Goal: Check status: Check status

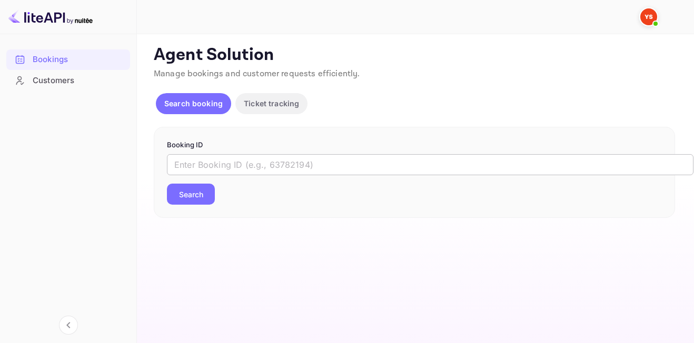
click at [276, 161] on input "text" at bounding box center [430, 164] width 527 height 21
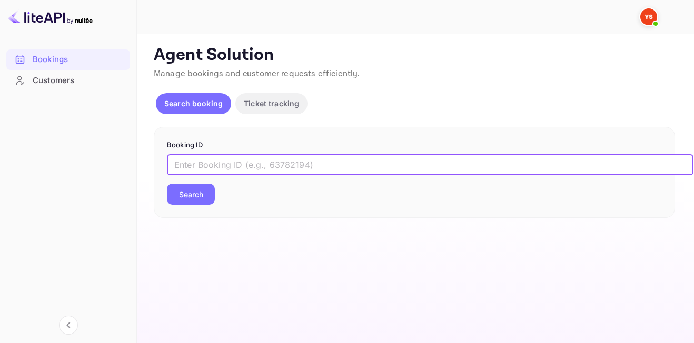
paste input "9613225"
type input "9613225"
click at [193, 194] on button "Search" at bounding box center [191, 194] width 48 height 21
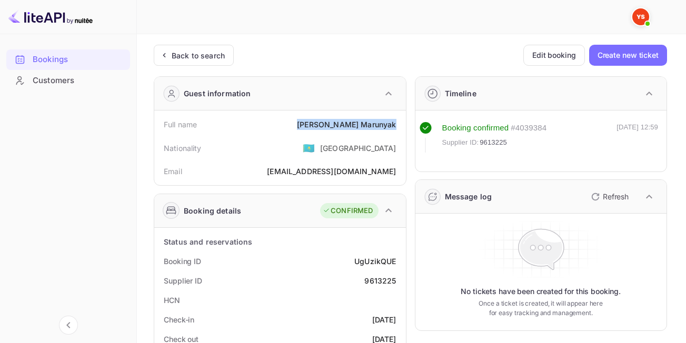
drag, startPoint x: 335, startPoint y: 124, endPoint x: 401, endPoint y: 122, distance: 65.8
click at [401, 122] on div "Full name [PERSON_NAME]" at bounding box center [279, 124] width 243 height 19
copy div "[PERSON_NAME]"
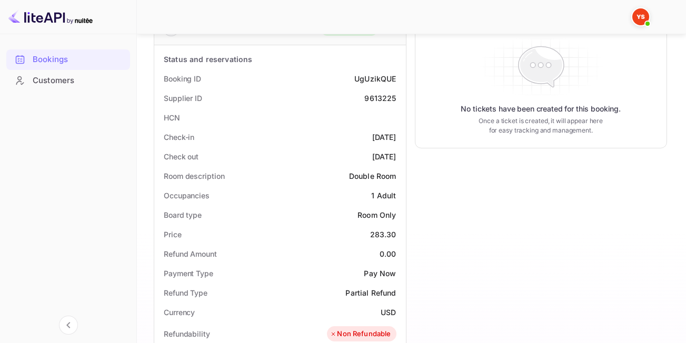
scroll to position [211, 0]
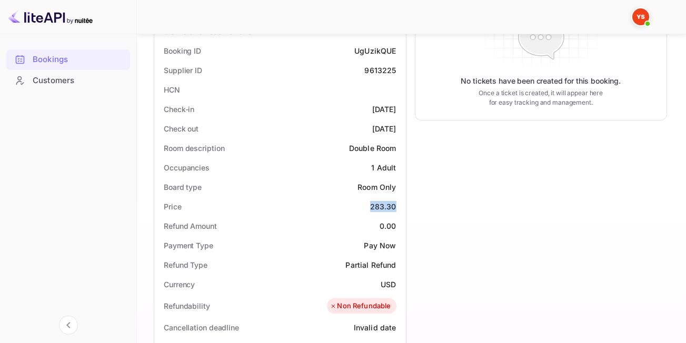
drag, startPoint x: 368, startPoint y: 207, endPoint x: 398, endPoint y: 211, distance: 30.7
click at [398, 211] on div "Price 283.30" at bounding box center [279, 206] width 243 height 19
copy div "283.30"
